Goal: Task Accomplishment & Management: Use online tool/utility

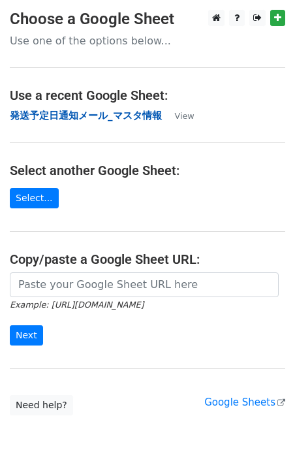
click at [62, 113] on strong "発送予定日通知メール_マスタ情報" at bounding box center [86, 116] width 152 height 12
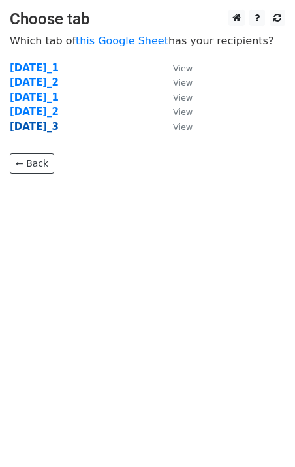
click at [59, 125] on strong "2025年9月_3" at bounding box center [34, 127] width 49 height 12
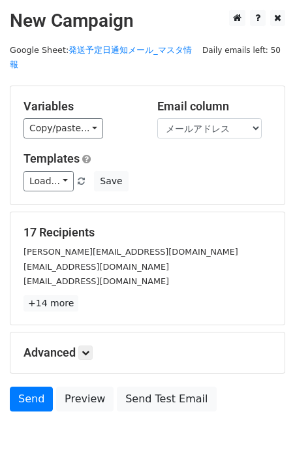
scroll to position [40, 0]
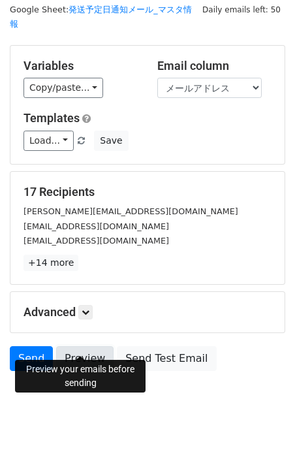
click at [84, 346] on link "Preview" at bounding box center [84, 358] width 57 height 25
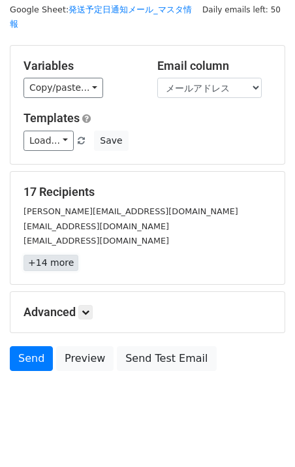
click at [50, 255] on link "+14 more" at bounding box center [51, 263] width 55 height 16
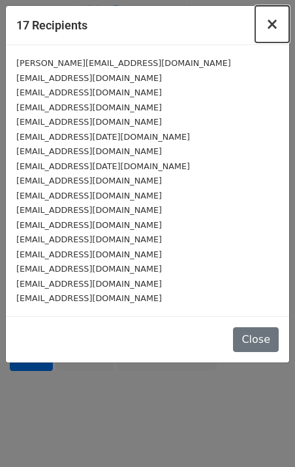
click at [276, 28] on span "×" at bounding box center [272, 24] width 13 height 18
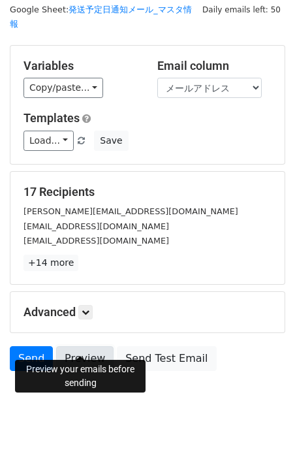
click at [73, 346] on link "Preview" at bounding box center [84, 358] width 57 height 25
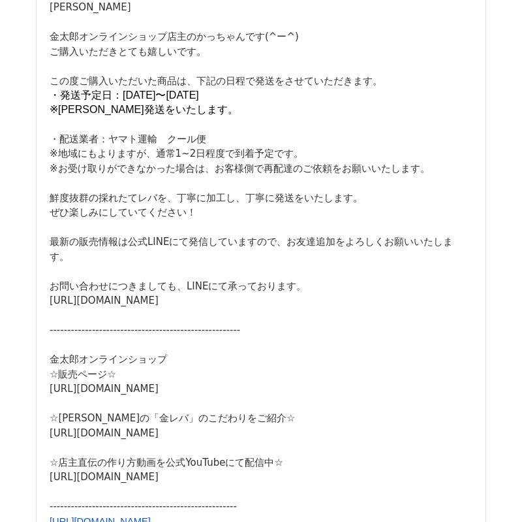
scroll to position [9089, 0]
